Goal: Complete application form: Complete application form

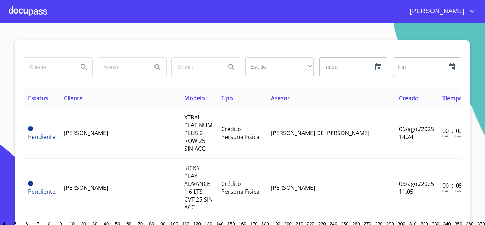
click at [50, 65] on input "search" at bounding box center [48, 66] width 48 height 19
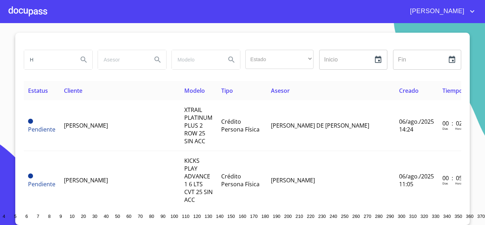
type input "H"
click at [43, 9] on div at bounding box center [28, 11] width 39 height 23
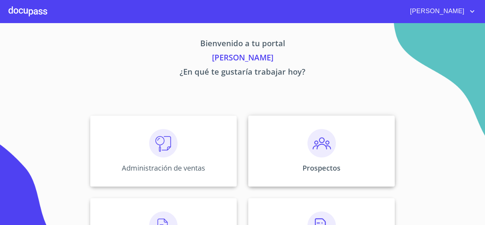
scroll to position [106, 0]
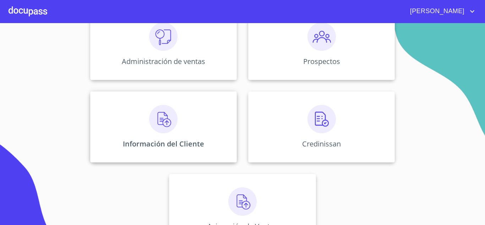
click at [158, 133] on div "Información del Cliente" at bounding box center [163, 126] width 147 height 71
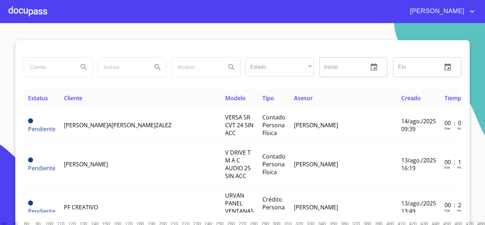
click at [36, 68] on input "search" at bounding box center [48, 66] width 48 height 19
type input "[PERSON_NAME]"
click at [85, 68] on icon "Search" at bounding box center [83, 67] width 9 height 9
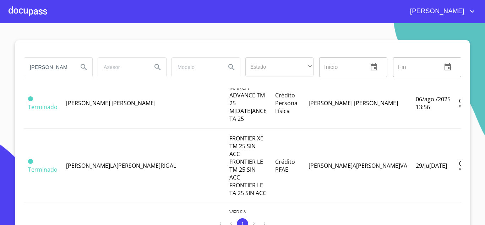
scroll to position [4, 0]
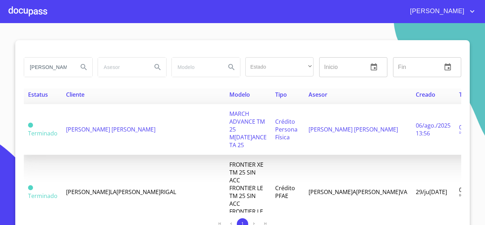
click at [109, 125] on span "[PERSON_NAME] [PERSON_NAME]" at bounding box center [110, 129] width 89 height 8
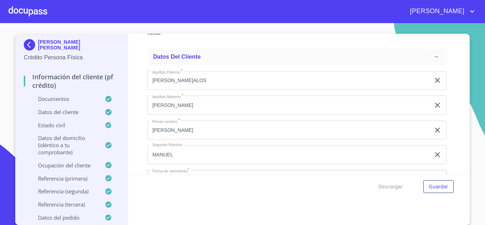
scroll to position [2236, 0]
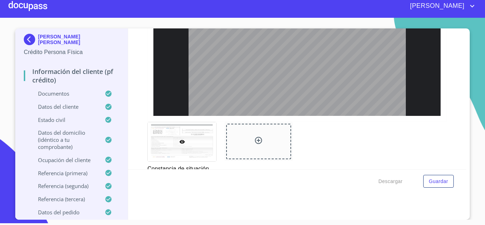
scroll to position [2027, 0]
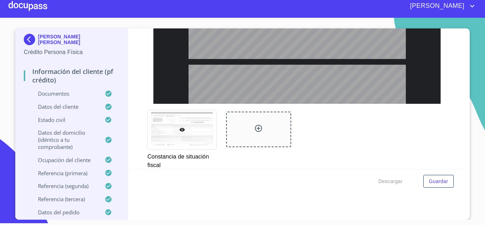
type input "2"
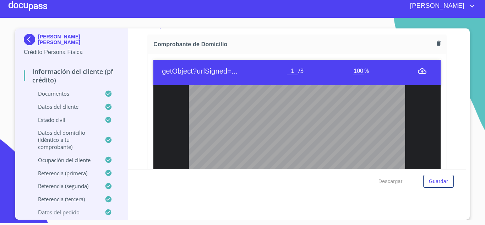
scroll to position [217, 0]
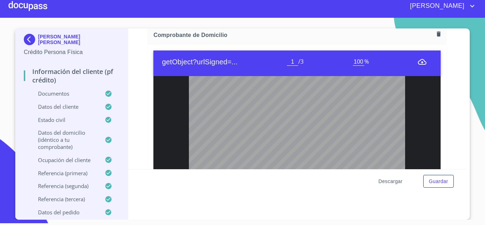
click at [393, 182] on span "Descargar" at bounding box center [390, 181] width 24 height 9
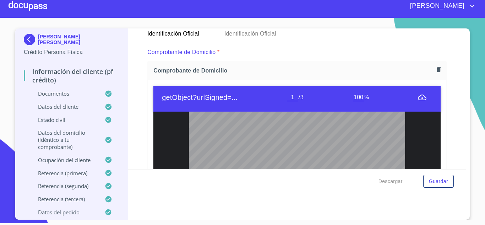
scroll to position [40, 0]
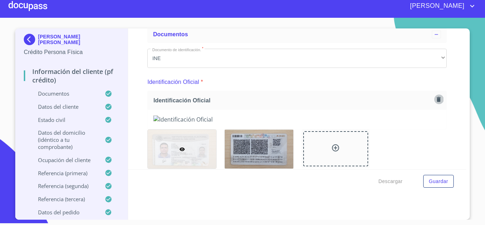
click at [437, 99] on icon "button" at bounding box center [439, 99] width 4 height 5
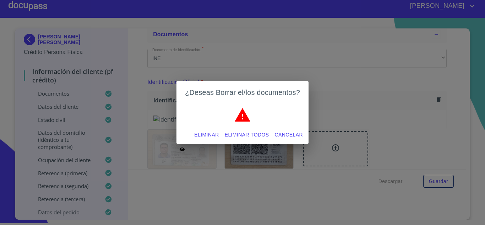
click at [243, 136] on span "Eliminar todos" at bounding box center [247, 134] width 44 height 9
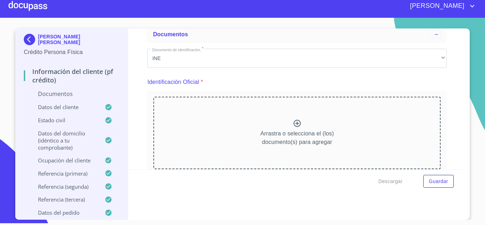
click at [293, 124] on icon at bounding box center [296, 123] width 7 height 7
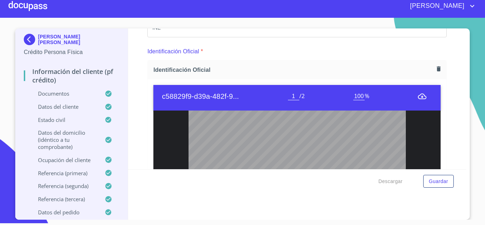
scroll to position [146, 0]
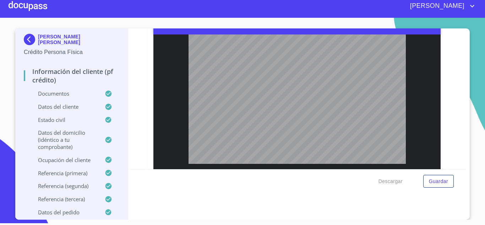
type input "2"
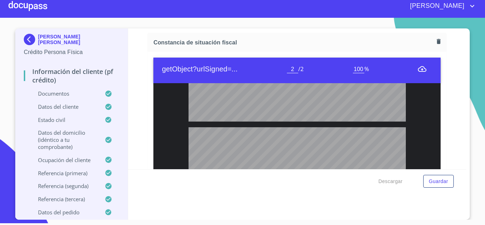
scroll to position [2027, 0]
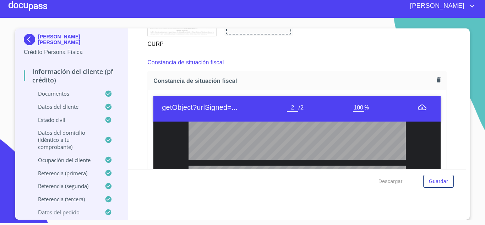
click at [435, 83] on icon "button" at bounding box center [438, 79] width 7 height 7
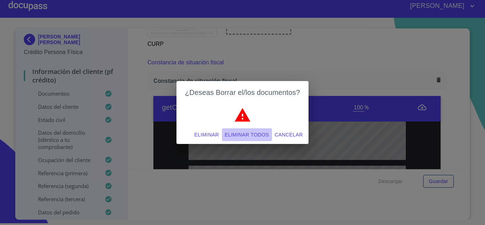
click at [259, 136] on span "Eliminar todos" at bounding box center [247, 134] width 44 height 9
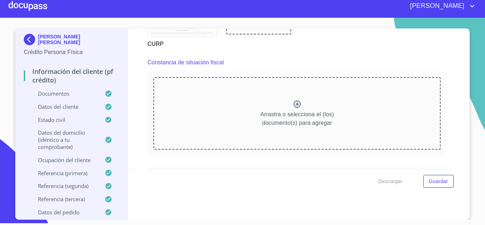
click at [293, 108] on icon at bounding box center [296, 103] width 7 height 7
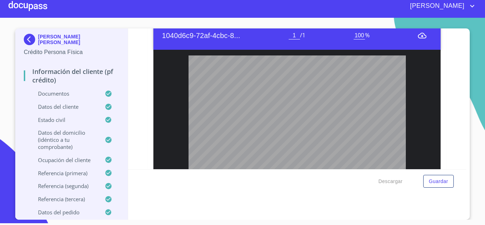
scroll to position [1779, 0]
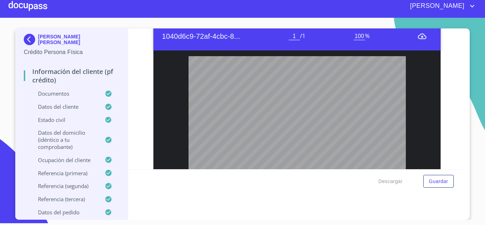
click at [418, 39] on icon "menu" at bounding box center [422, 36] width 9 height 6
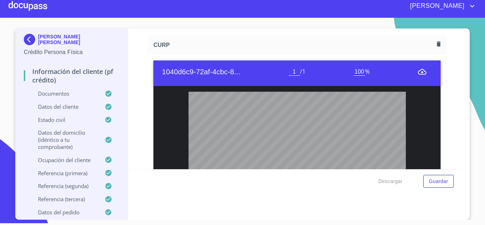
click at [437, 46] on icon "button" at bounding box center [439, 44] width 4 height 5
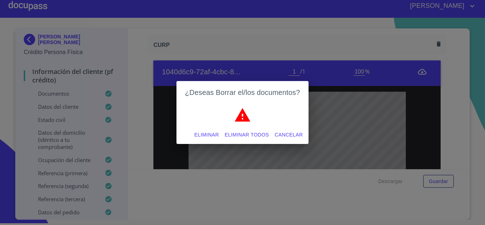
click at [246, 132] on span "Eliminar todos" at bounding box center [247, 134] width 44 height 9
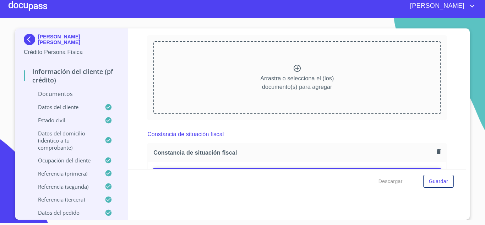
click at [293, 72] on icon at bounding box center [296, 68] width 7 height 7
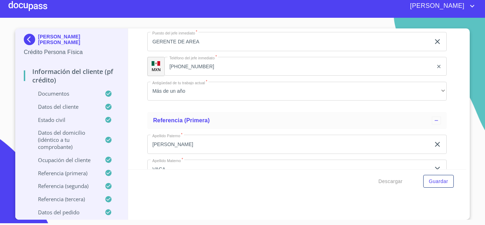
scroll to position [3872, 0]
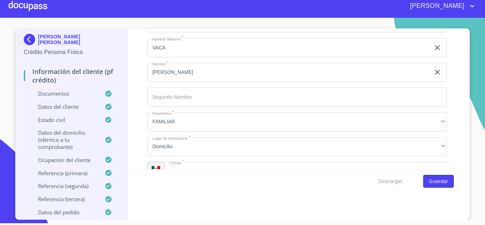
click at [430, 182] on span "Guardar" at bounding box center [438, 181] width 19 height 9
